Goal: Task Accomplishment & Management: Manage account settings

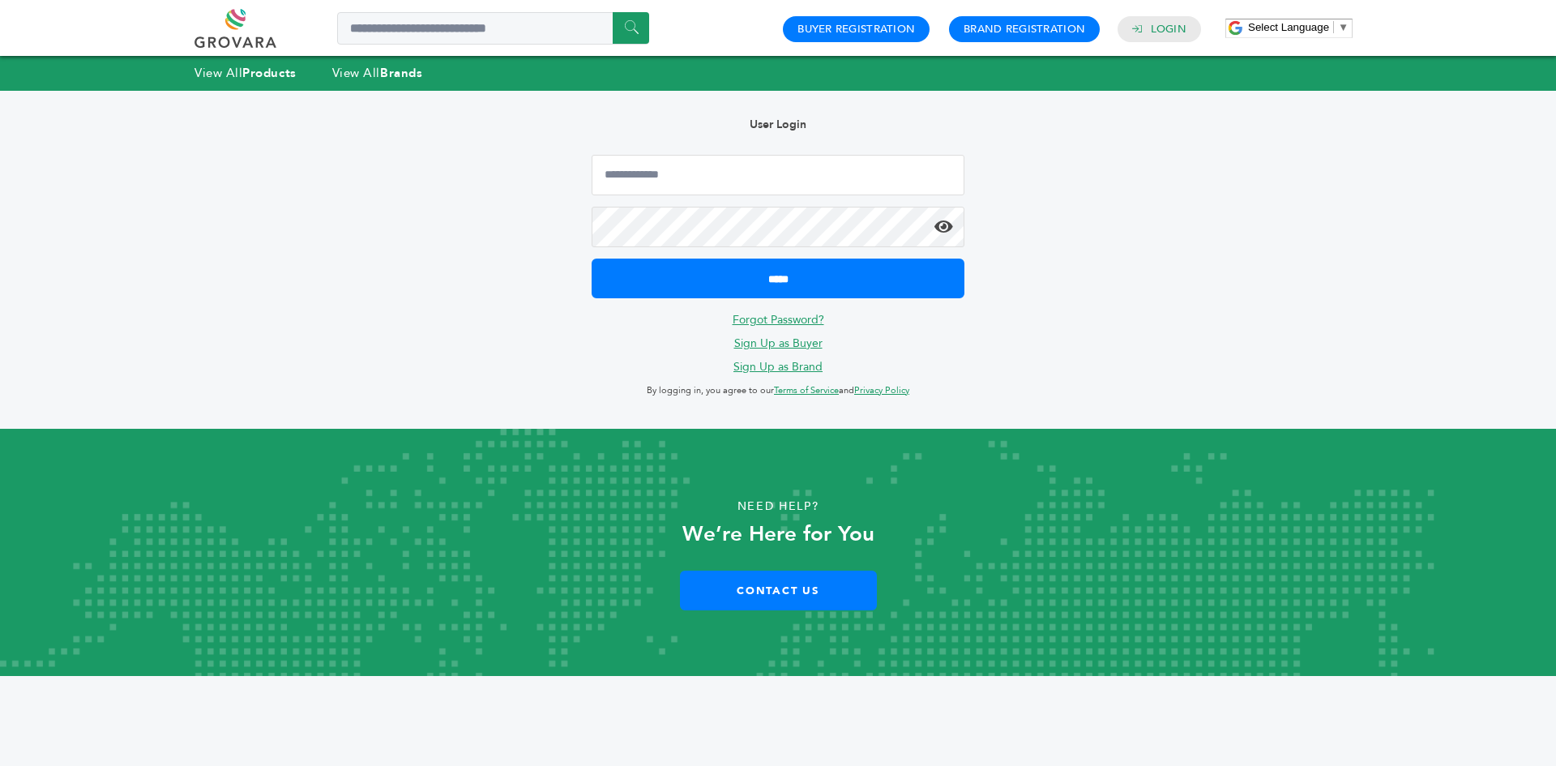
type input "**********"
click at [658, 252] on form "**********" at bounding box center [778, 226] width 373 height 143
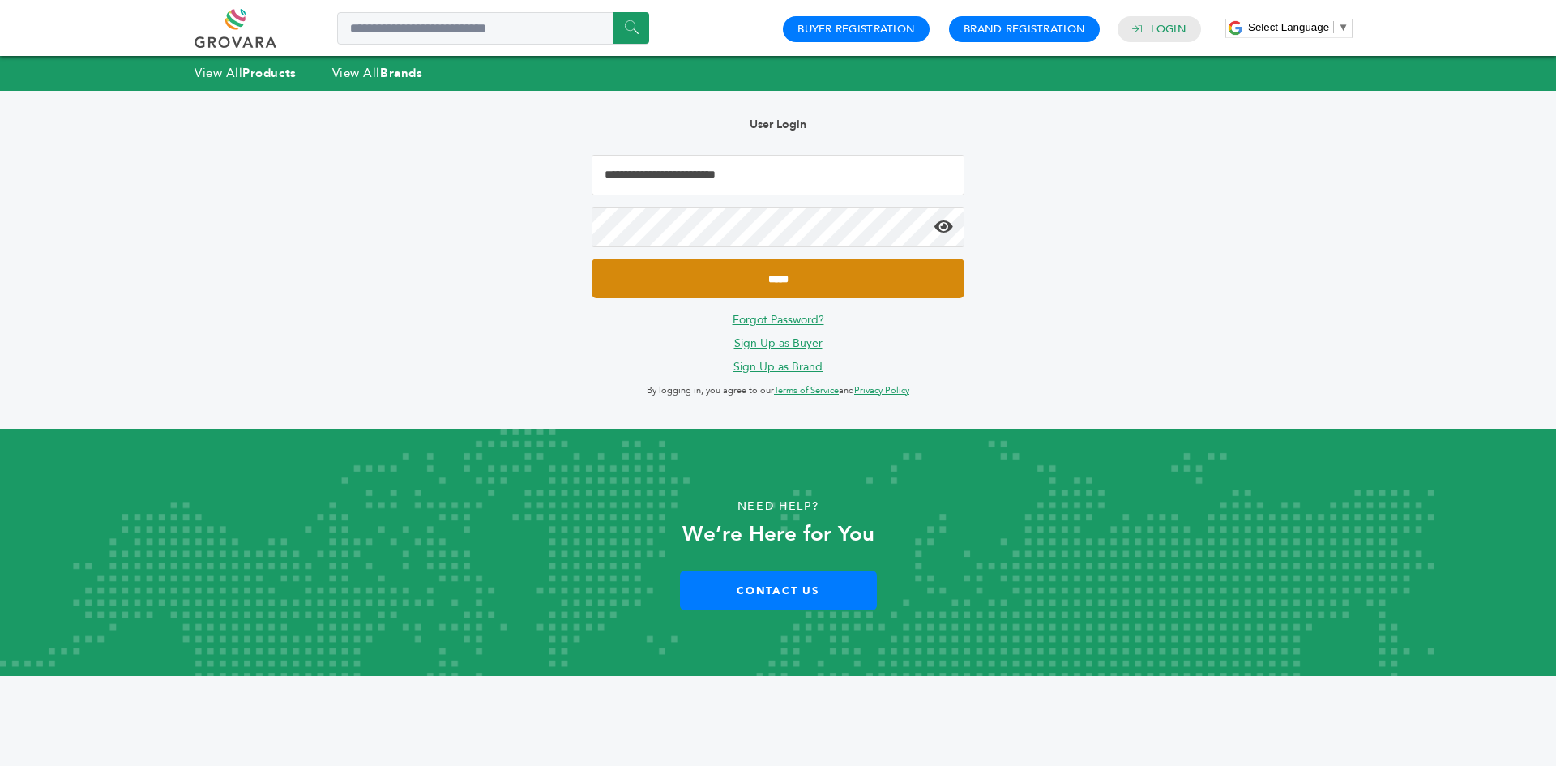
click at [666, 272] on input "*****" at bounding box center [778, 279] width 373 height 40
